Goal: Task Accomplishment & Management: Manage account settings

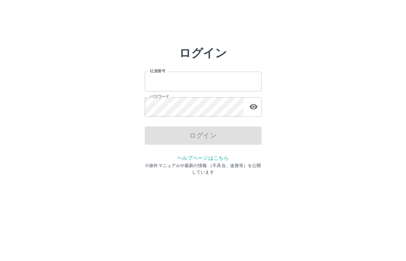
type input "*******"
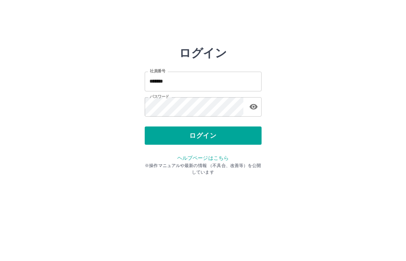
click at [197, 139] on div "ログイン" at bounding box center [203, 135] width 117 height 18
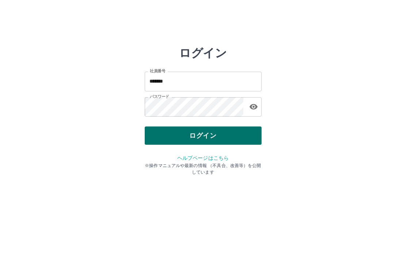
click at [197, 136] on button "ログイン" at bounding box center [203, 135] width 117 height 18
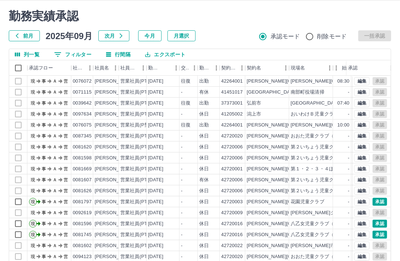
scroll to position [48, 0]
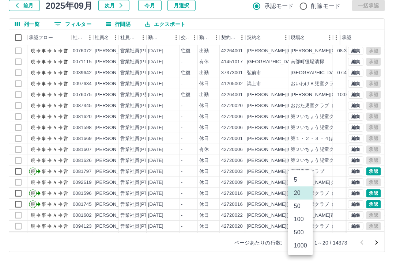
click at [304, 244] on body "SDH勤怠 [PERSON_NAME]実績承認 前月 [DATE] 次月 今月 月選択 承認モード 削除モード 一括承認 列一覧 0 フィルター 行間隔 エク…" at bounding box center [200, 106] width 400 height 309
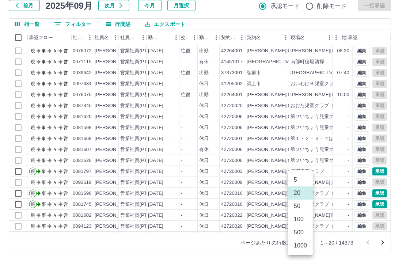
click at [302, 247] on li "1000" at bounding box center [300, 245] width 25 height 13
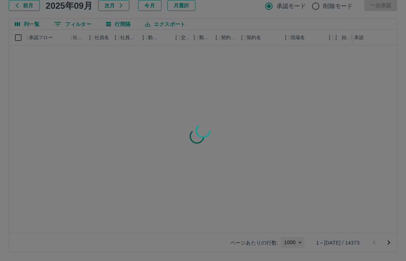
type input "****"
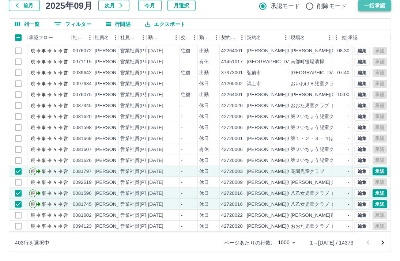
click at [377, 3] on button "一括承認" at bounding box center [374, 5] width 33 height 11
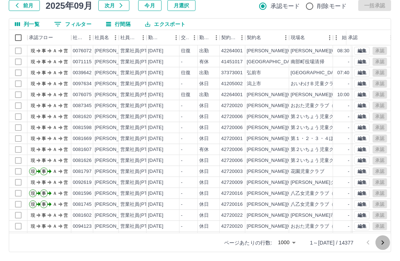
click at [382, 241] on icon "次のページへ" at bounding box center [382, 242] width 3 height 4
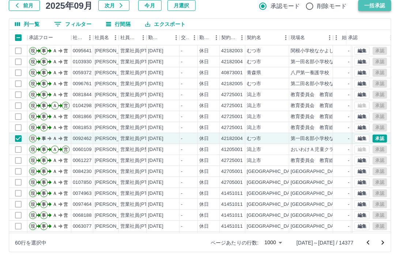
click at [373, 3] on button "一括承認" at bounding box center [374, 5] width 33 height 11
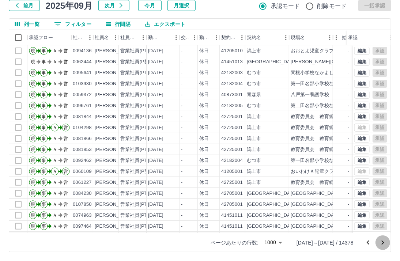
click at [382, 241] on icon "次のページへ" at bounding box center [382, 242] width 3 height 4
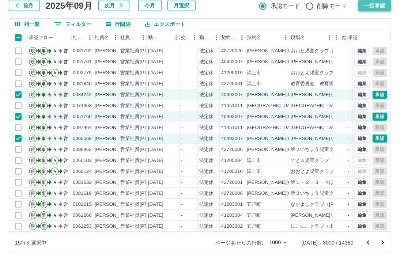
click at [381, 5] on button "一括承認" at bounding box center [374, 5] width 33 height 11
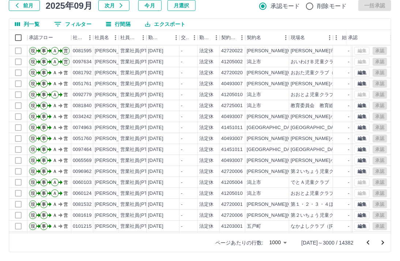
click at [380, 243] on icon "次のページへ" at bounding box center [382, 242] width 9 height 9
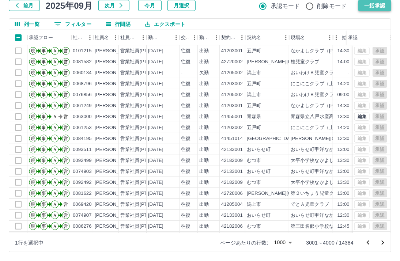
click at [373, 5] on button "一括承認" at bounding box center [374, 5] width 33 height 11
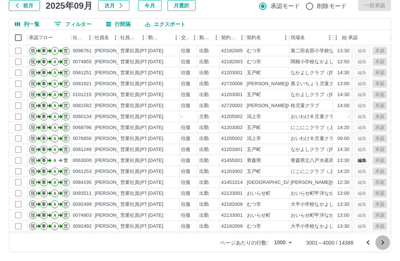
click at [380, 243] on icon "次のページへ" at bounding box center [382, 242] width 9 height 9
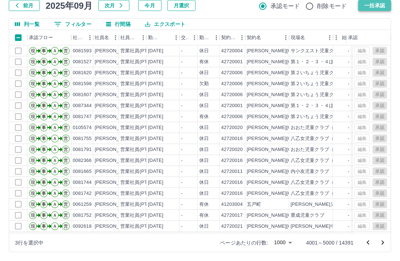
click at [374, 5] on button "一括承認" at bounding box center [374, 5] width 33 height 11
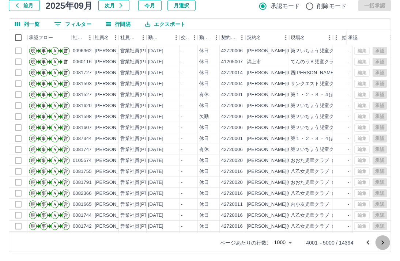
click at [383, 241] on icon "次のページへ" at bounding box center [382, 242] width 3 height 4
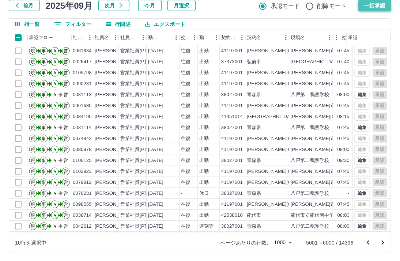
click at [379, 6] on button "一括承認" at bounding box center [374, 5] width 33 height 11
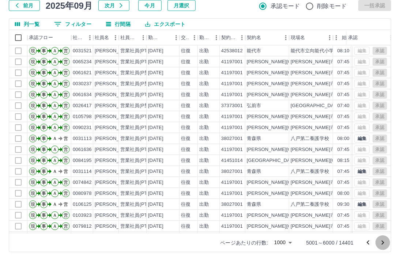
click at [382, 239] on icon "次のページへ" at bounding box center [382, 242] width 9 height 9
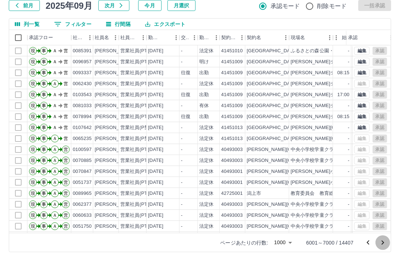
click at [382, 243] on icon "次のページへ" at bounding box center [382, 242] width 9 height 9
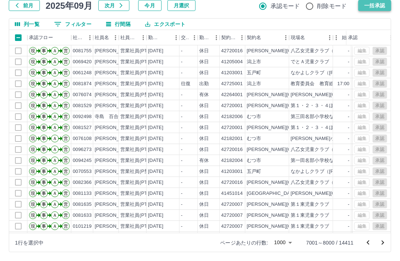
click at [368, 2] on button "一括承認" at bounding box center [374, 5] width 33 height 11
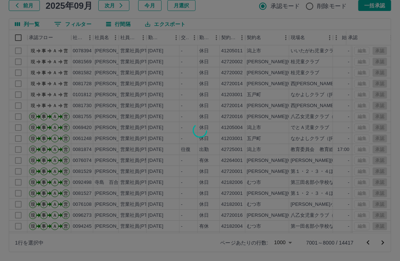
click at [214, 87] on div at bounding box center [200, 130] width 400 height 261
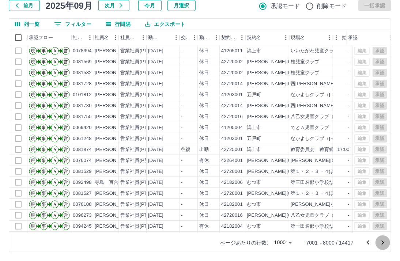
click at [381, 241] on icon "次のページへ" at bounding box center [382, 242] width 9 height 9
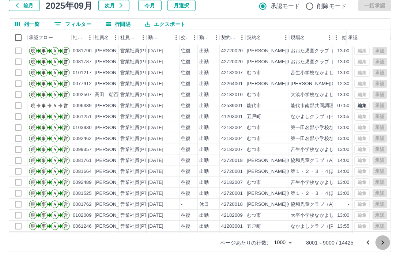
click at [381, 242] on icon "次のページへ" at bounding box center [382, 242] width 9 height 9
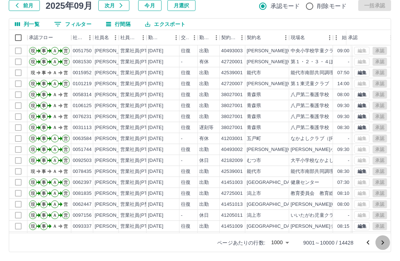
click at [382, 242] on icon "次のページへ" at bounding box center [382, 242] width 9 height 9
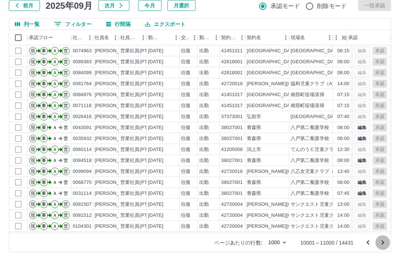
click at [381, 244] on icon "次のページへ" at bounding box center [382, 242] width 9 height 9
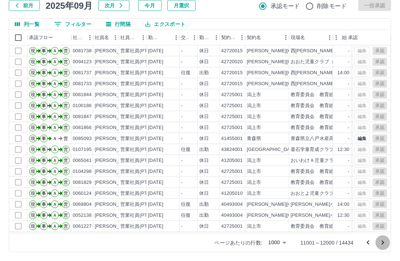
click at [383, 240] on icon "次のページへ" at bounding box center [382, 242] width 9 height 9
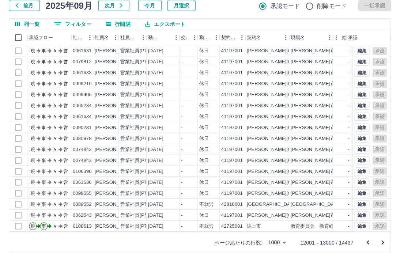
click at [381, 242] on icon "次のページへ" at bounding box center [382, 242] width 9 height 9
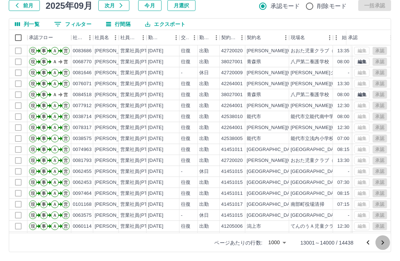
click at [382, 243] on icon "次のページへ" at bounding box center [382, 242] width 9 height 9
